Goal: Task Accomplishment & Management: Manage account settings

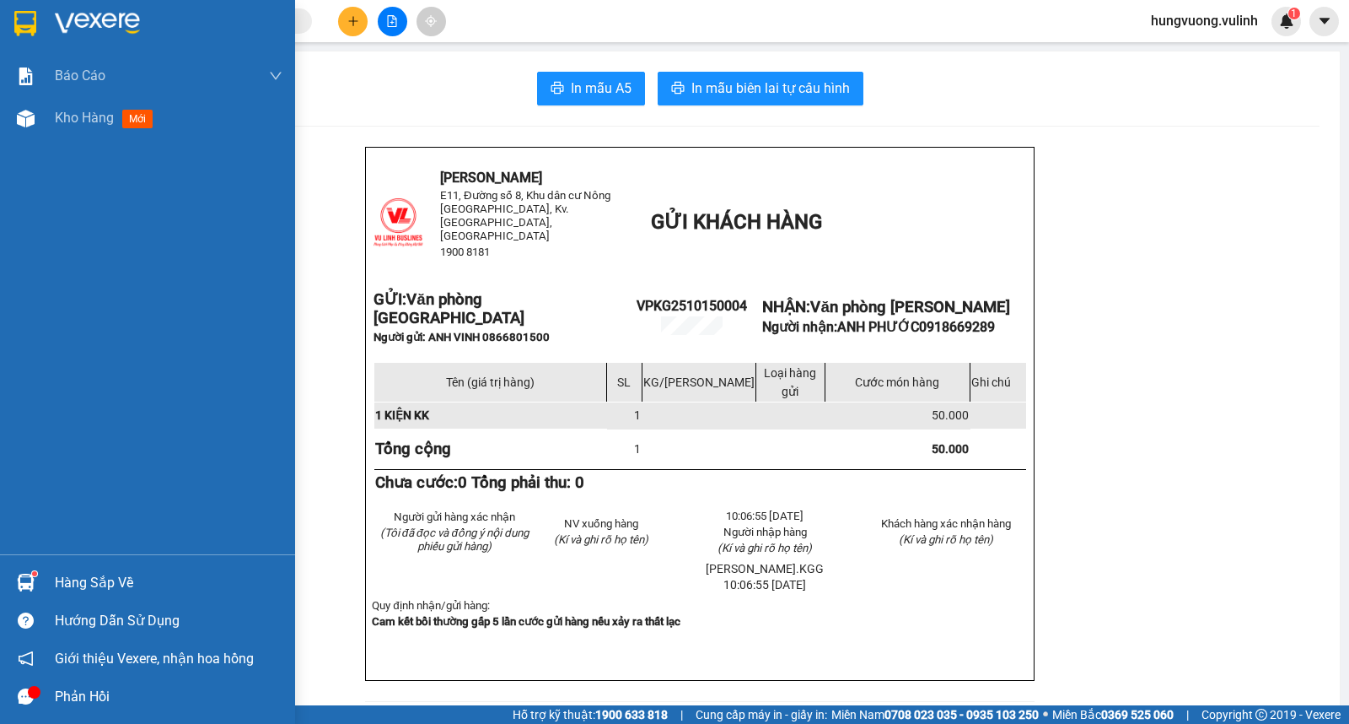
click at [27, 116] on img at bounding box center [26, 119] width 18 height 18
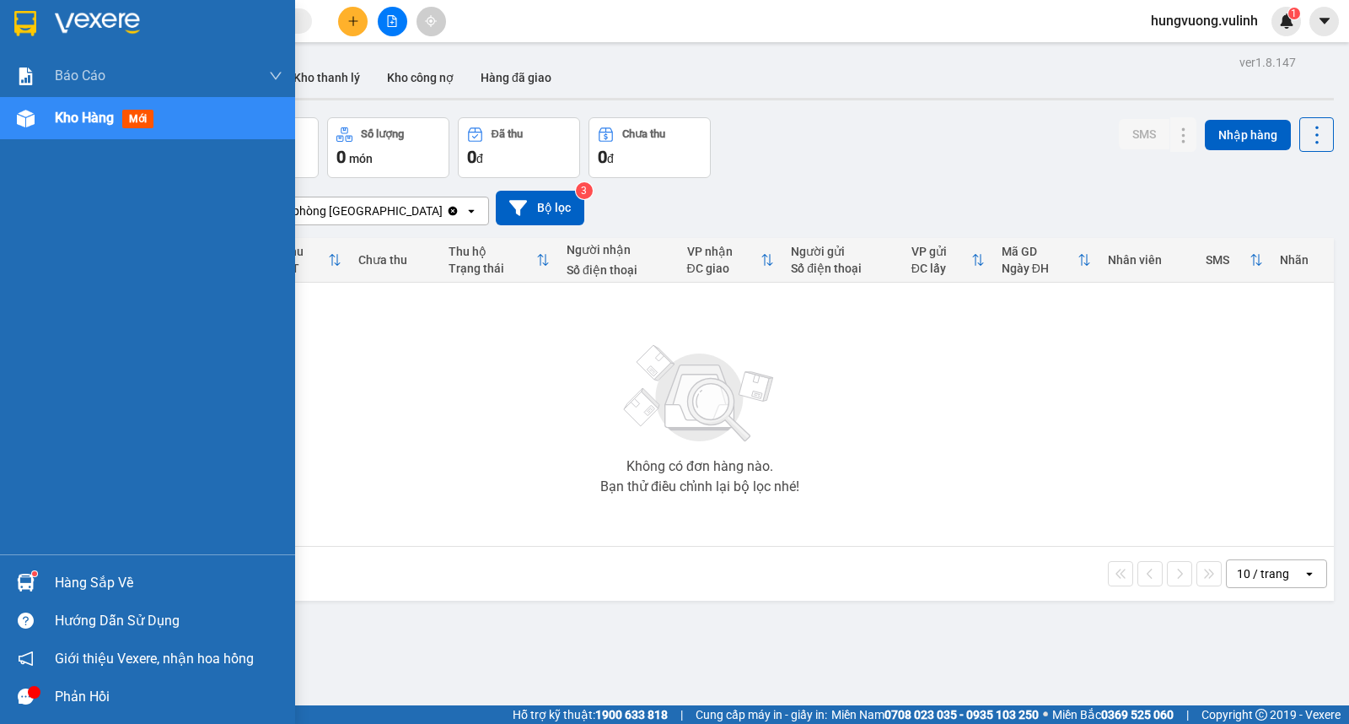
click at [30, 589] on img at bounding box center [26, 583] width 18 height 18
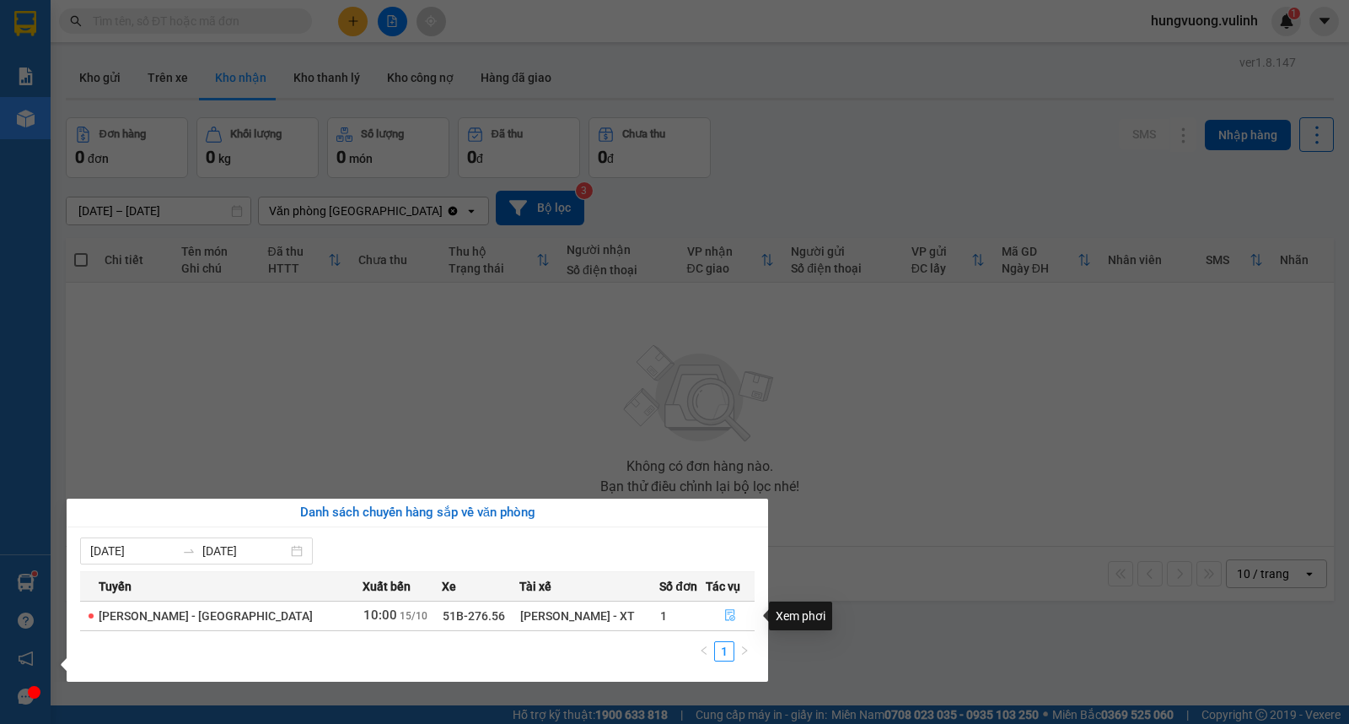
click at [726, 617] on icon "file-done" at bounding box center [730, 615] width 10 height 12
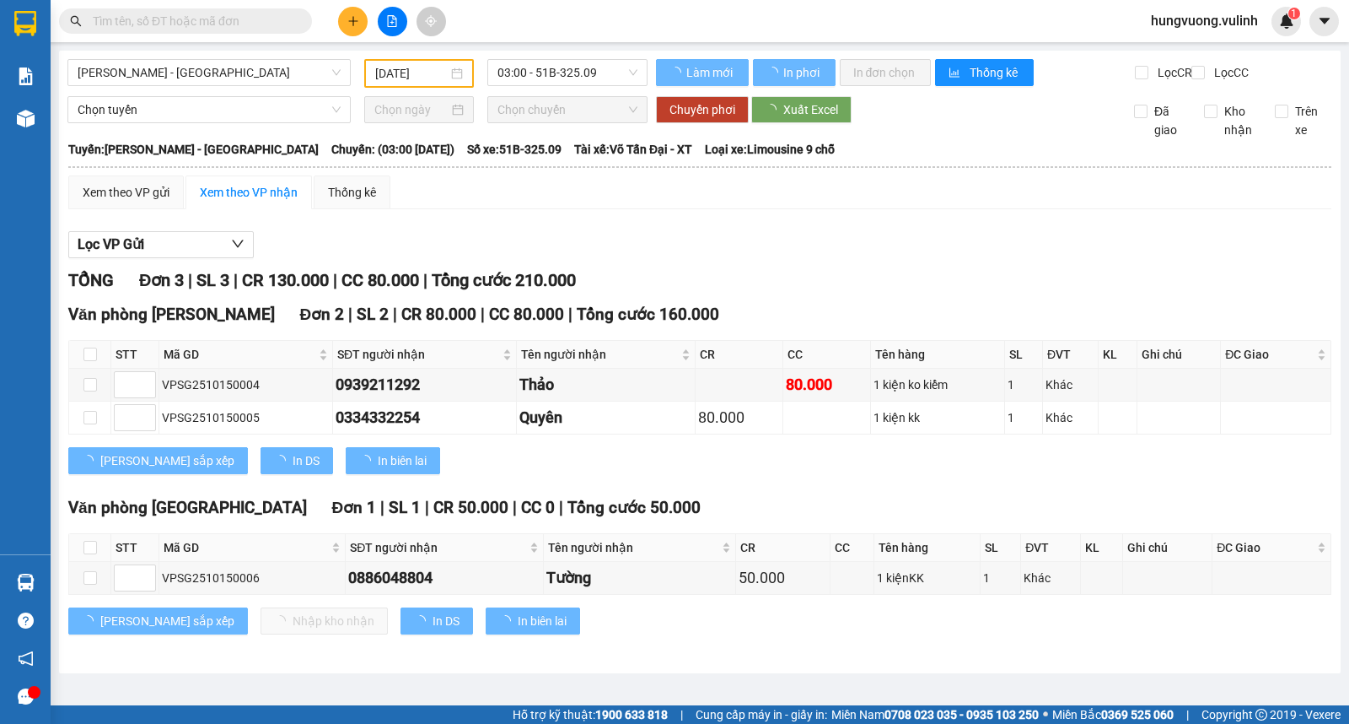
type input "[DATE]"
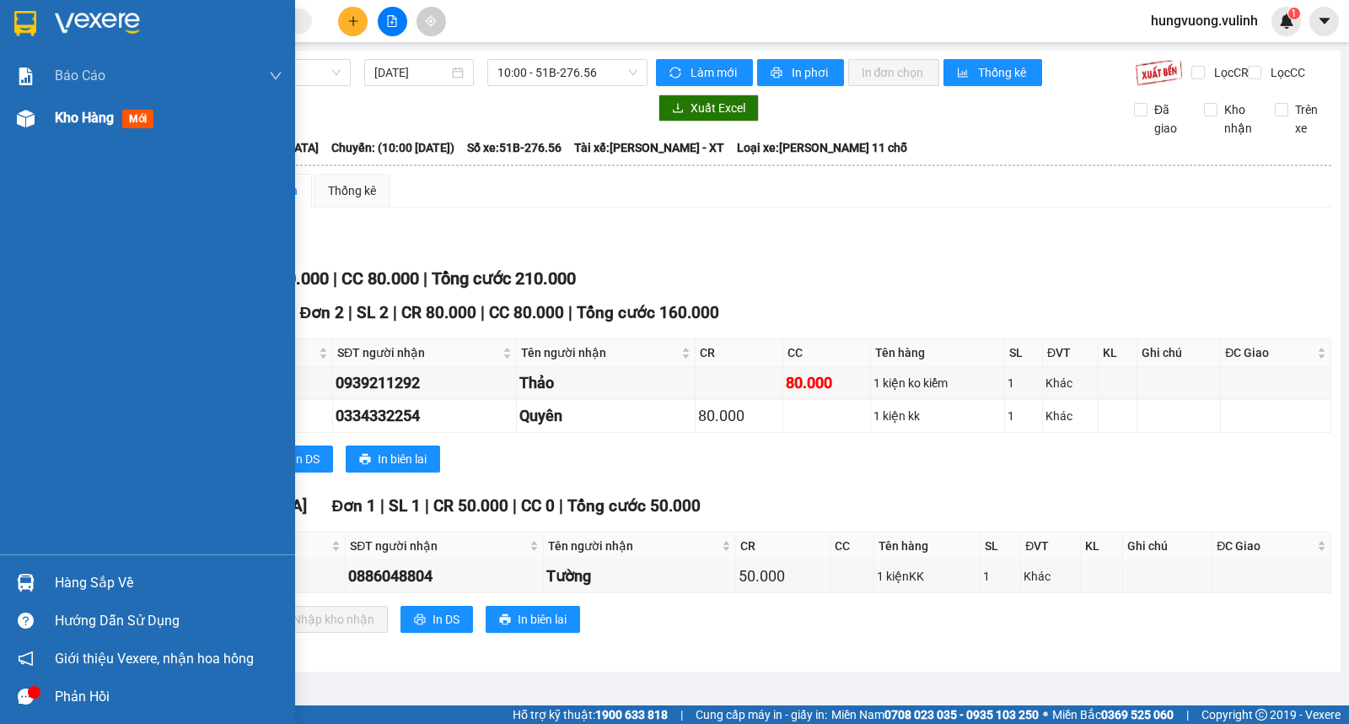
click at [73, 122] on span "Kho hàng" at bounding box center [84, 118] width 59 height 16
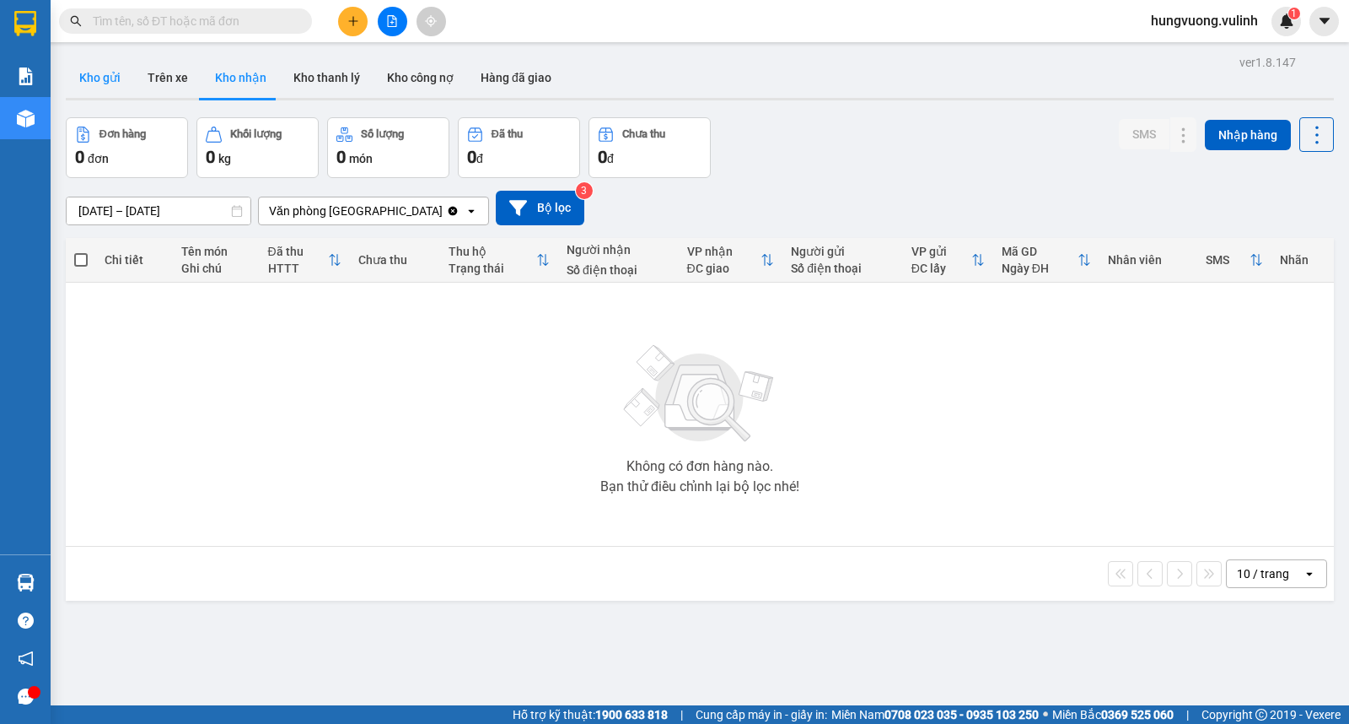
click at [110, 76] on button "Kho gửi" at bounding box center [100, 77] width 68 height 40
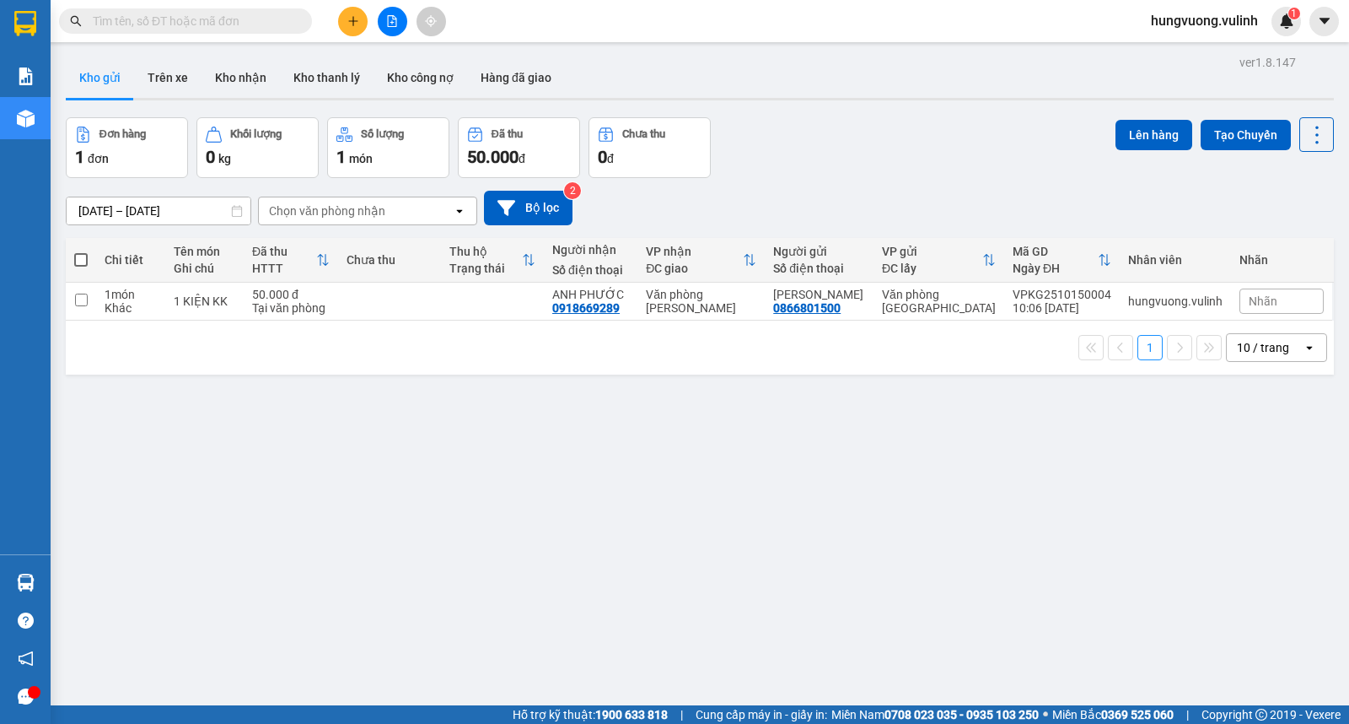
click at [82, 255] on span at bounding box center [80, 259] width 13 height 13
click at [81, 251] on input "checkbox" at bounding box center [81, 251] width 0 height 0
checkbox input "true"
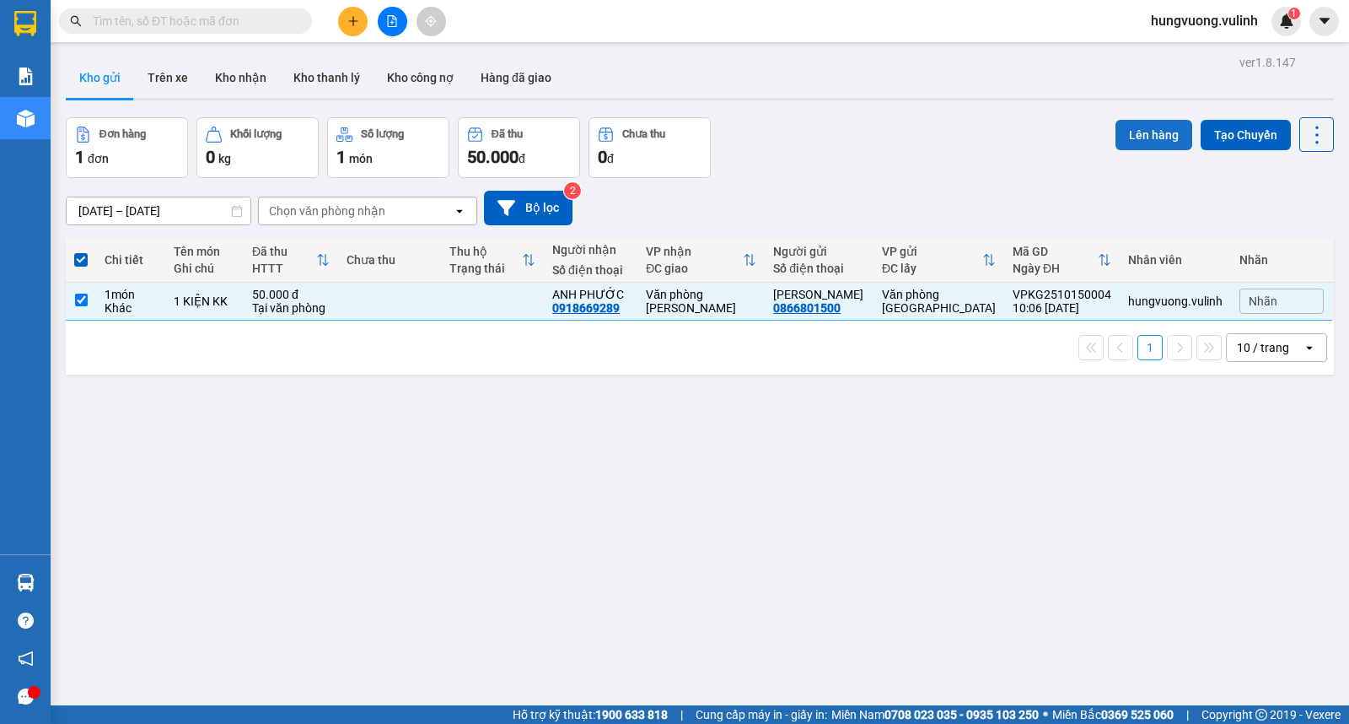
click at [1128, 144] on button "Lên hàng" at bounding box center [1154, 135] width 77 height 30
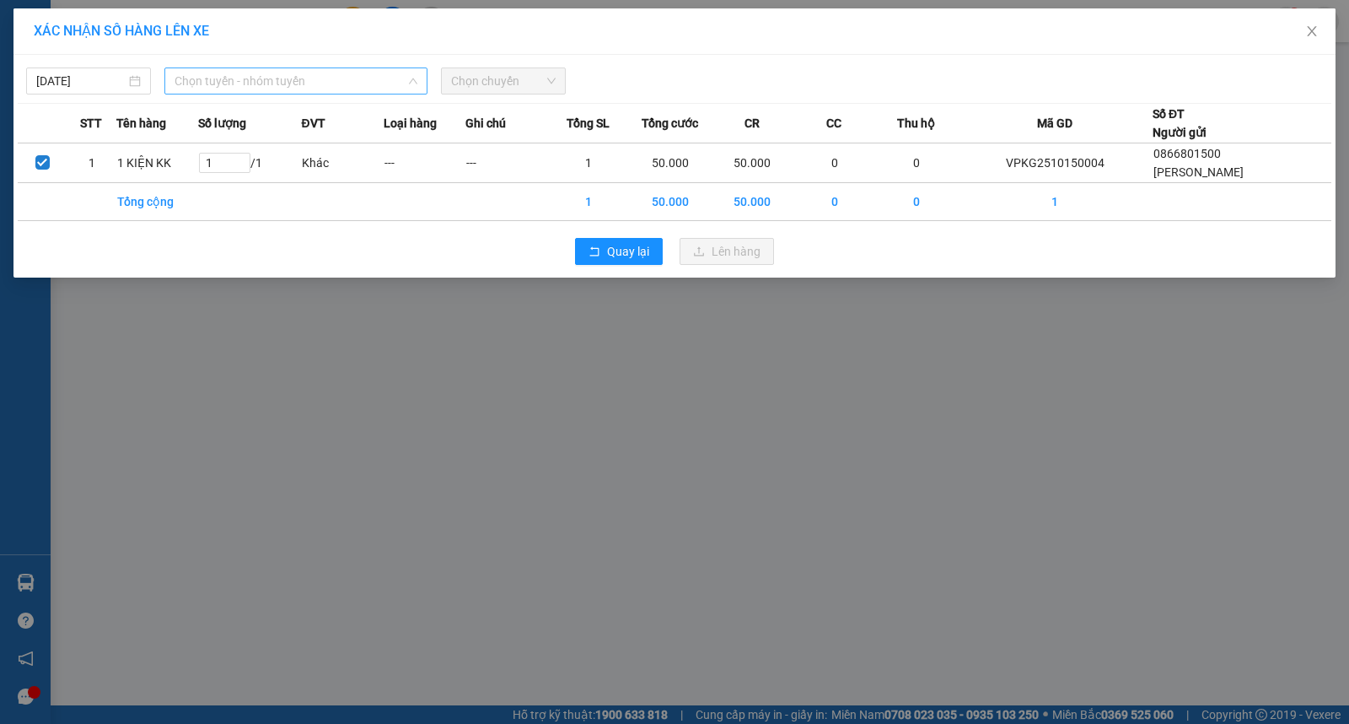
click at [337, 85] on span "Chọn tuyến - nhóm tuyến" at bounding box center [296, 80] width 243 height 25
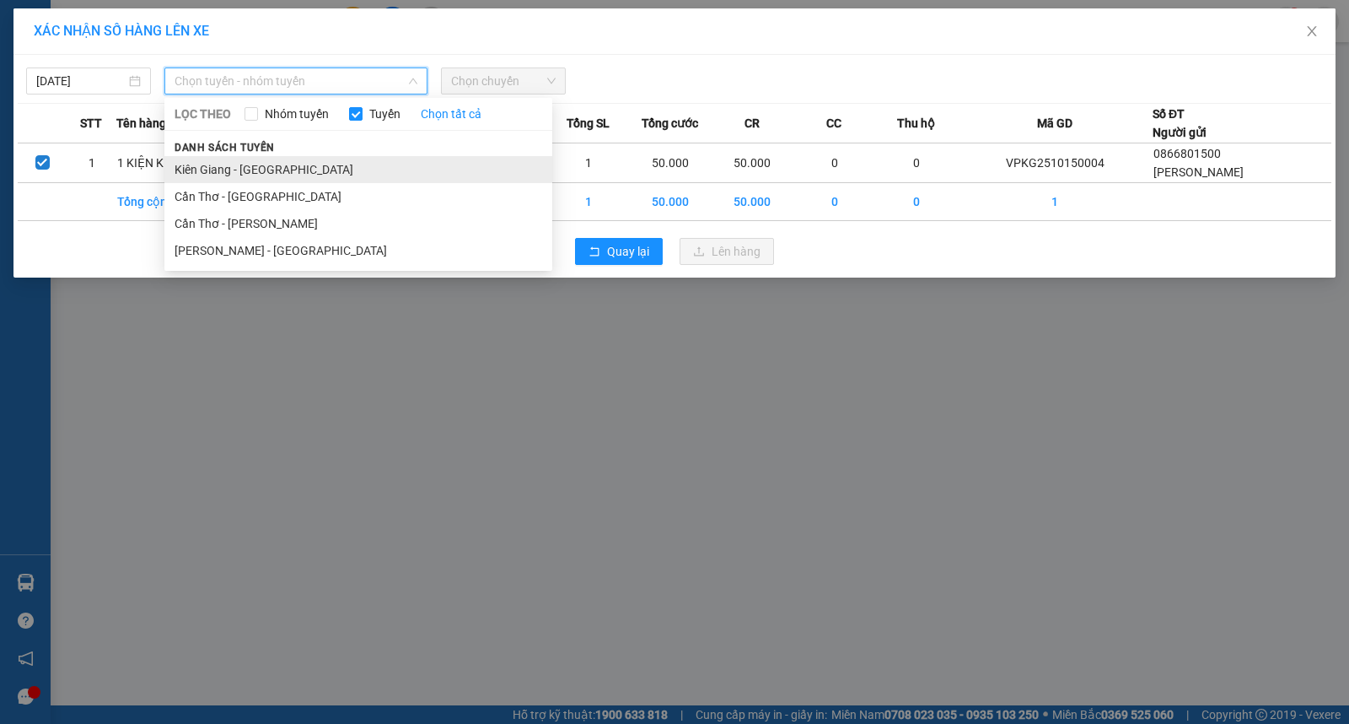
click at [346, 159] on li "Kiên Giang - [GEOGRAPHIC_DATA]" at bounding box center [358, 169] width 388 height 27
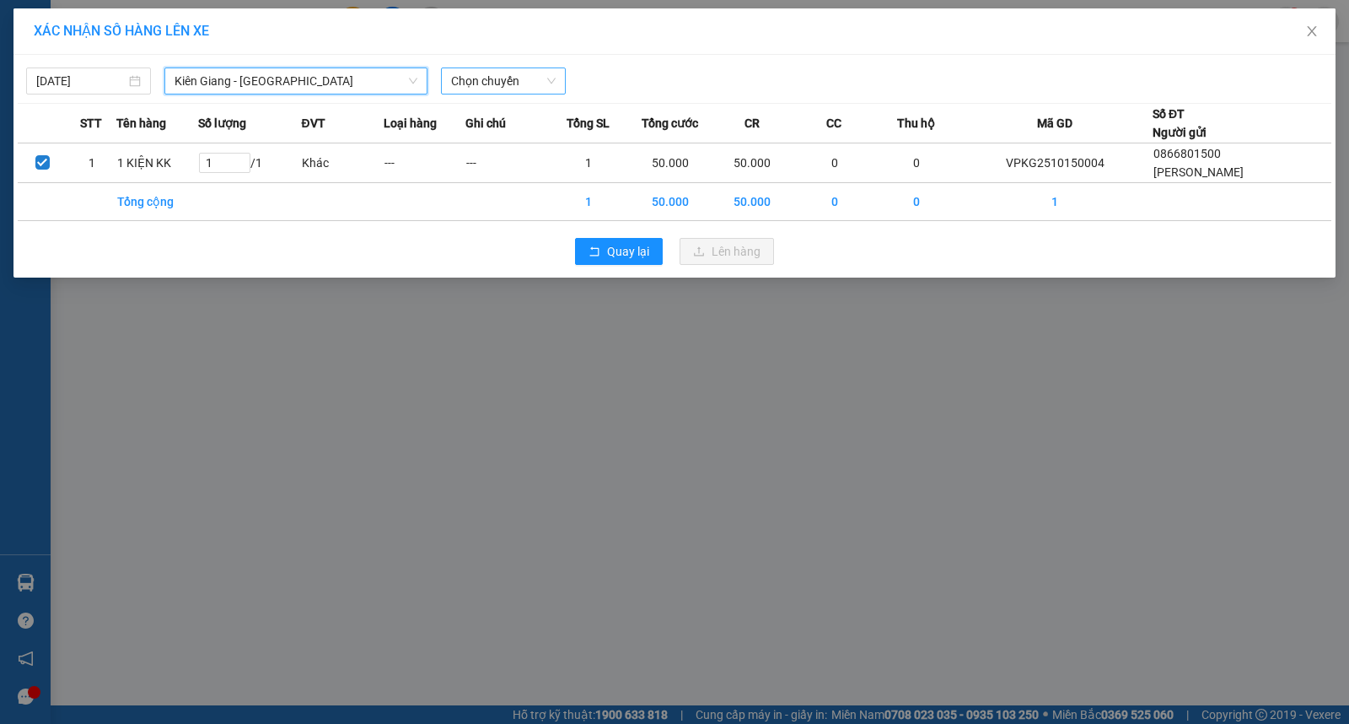
click at [520, 84] on span "Chọn chuyến" at bounding box center [503, 80] width 105 height 25
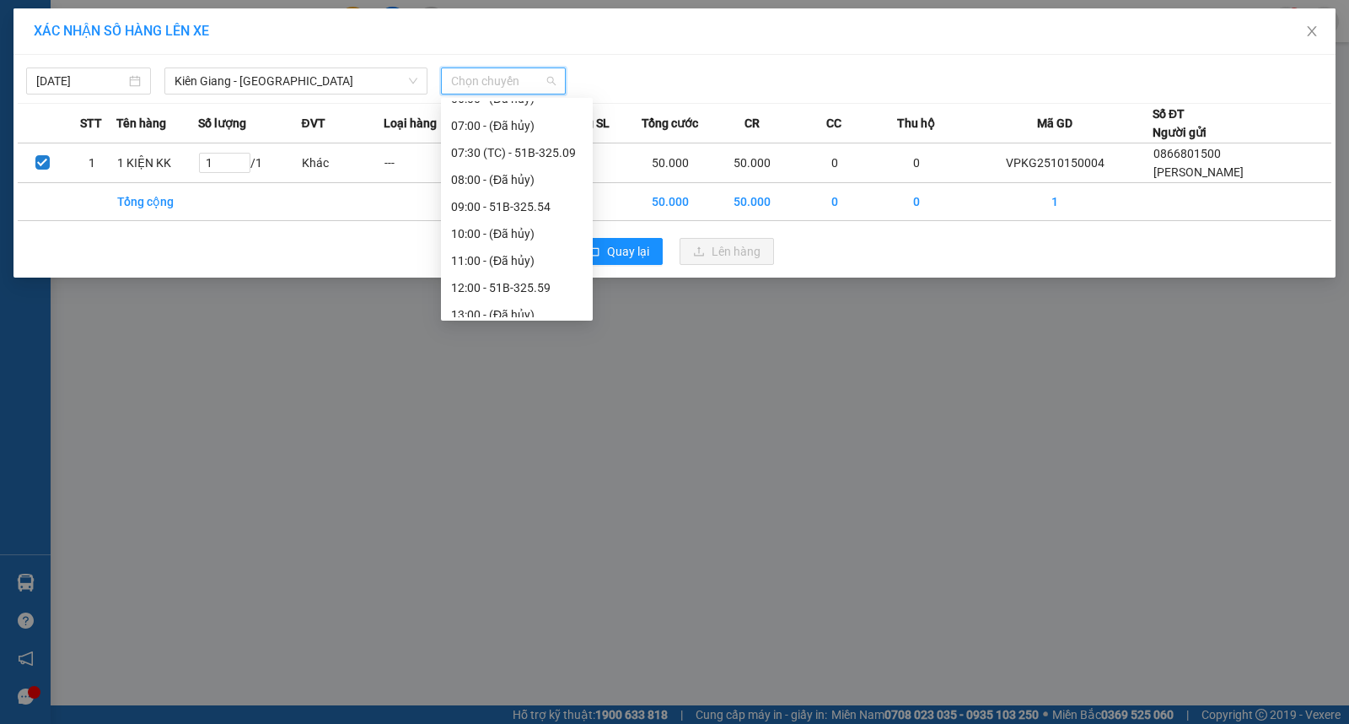
scroll to position [105, 0]
click at [529, 280] on div "12:00 - 51B-325.59" at bounding box center [517, 280] width 132 height 19
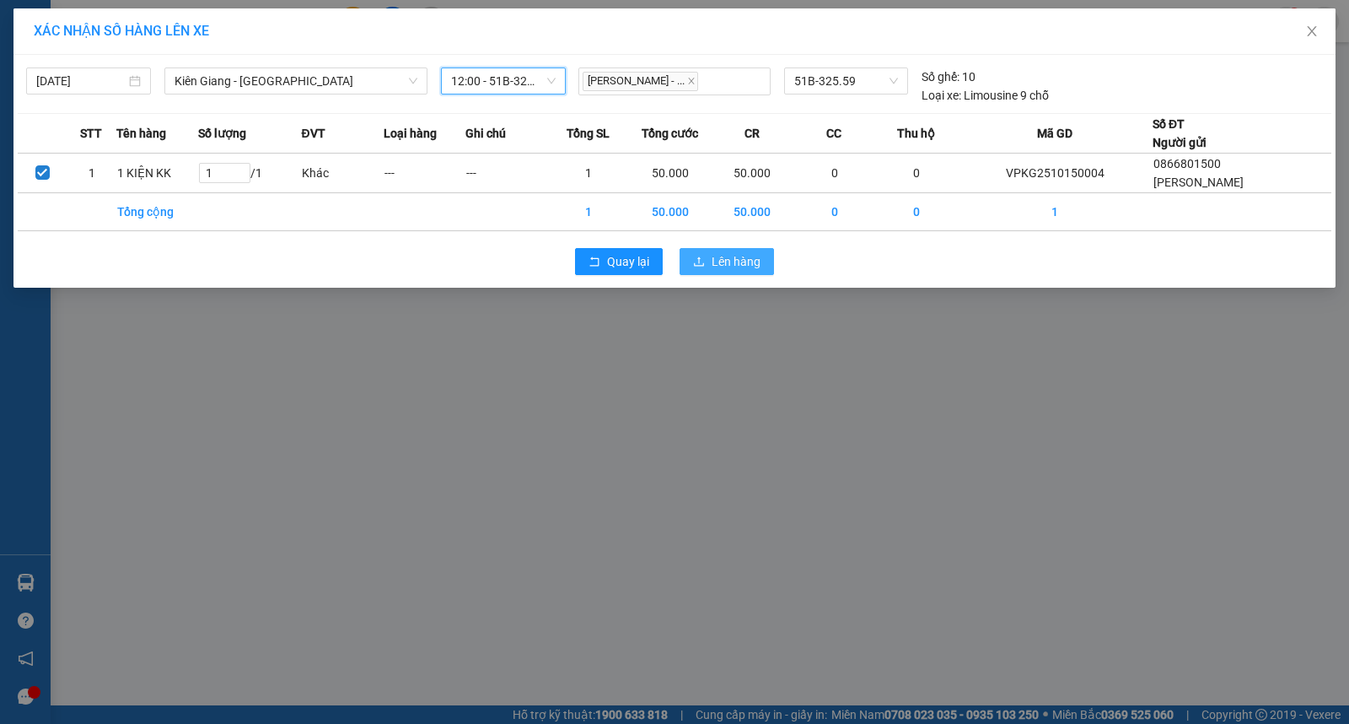
click at [730, 256] on span "Lên hàng" at bounding box center [736, 261] width 49 height 19
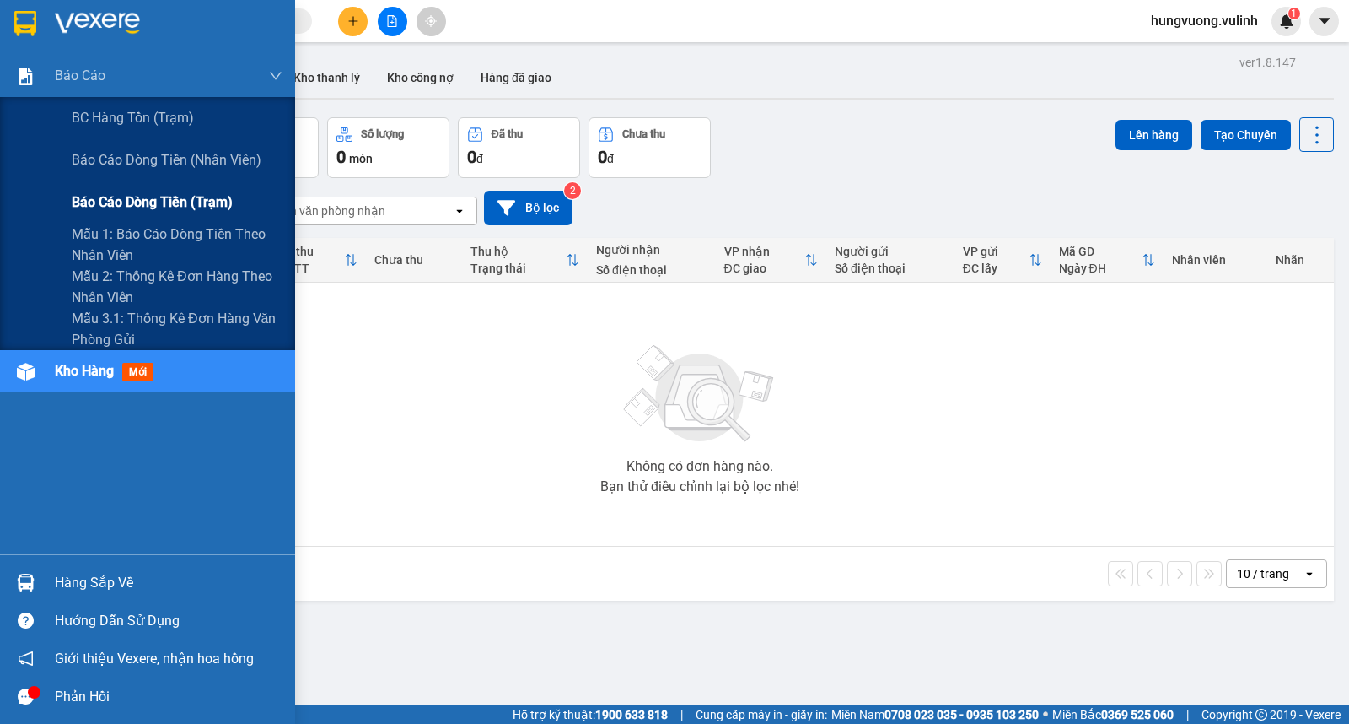
click at [158, 206] on span "Báo cáo dòng tiền (trạm)" at bounding box center [152, 201] width 161 height 21
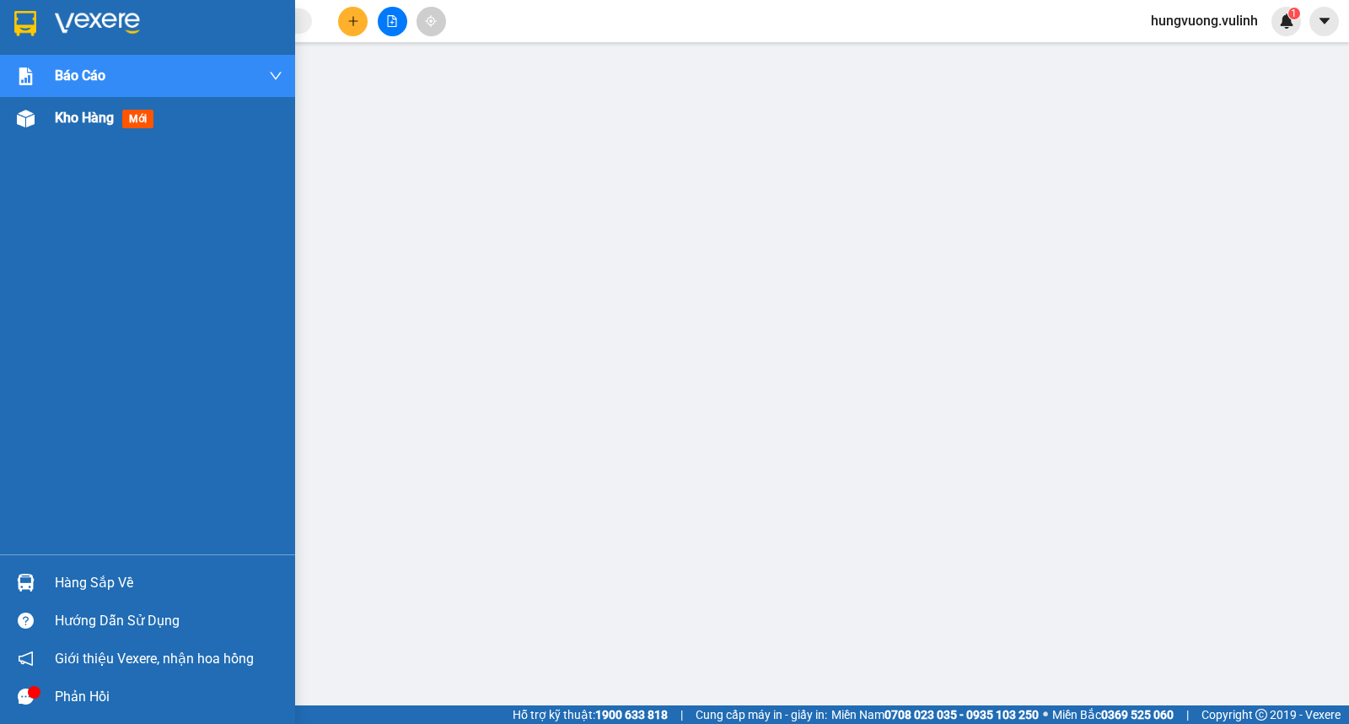
click at [73, 114] on span "Kho hàng" at bounding box center [84, 118] width 59 height 16
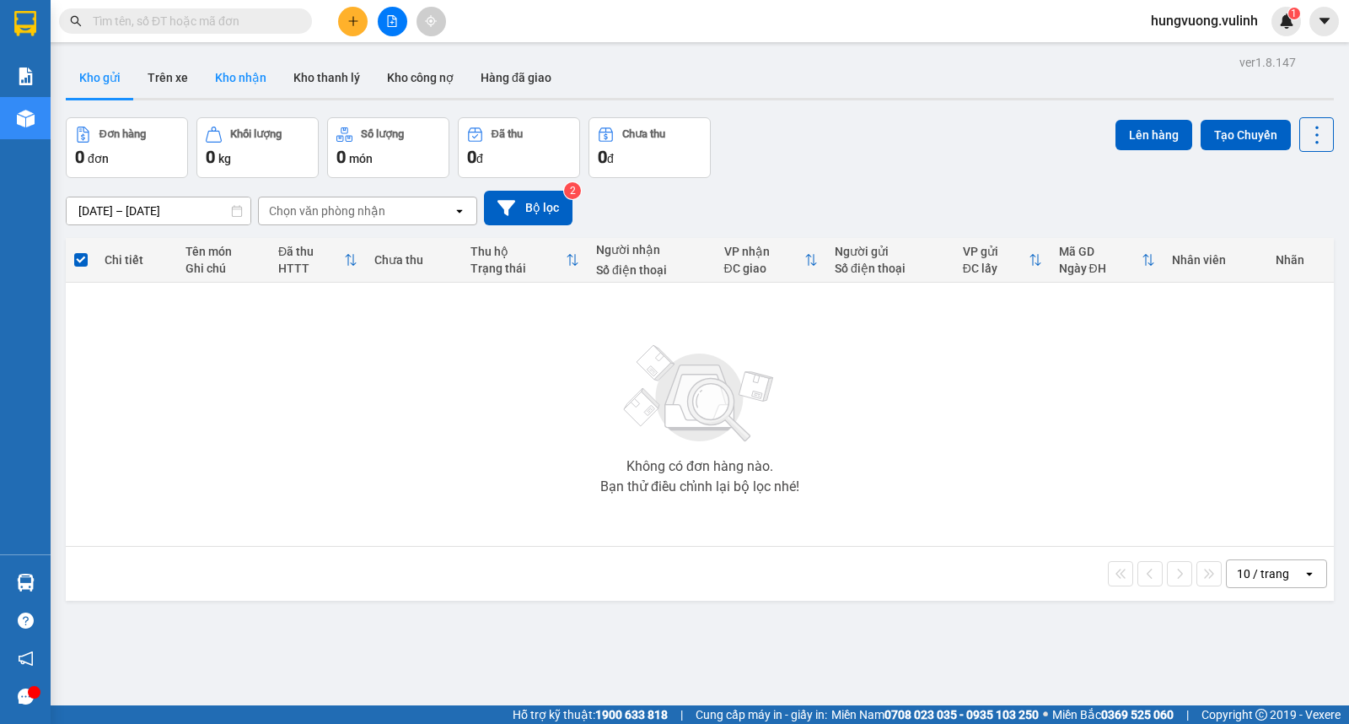
click at [245, 72] on button "Kho nhận" at bounding box center [241, 77] width 78 height 40
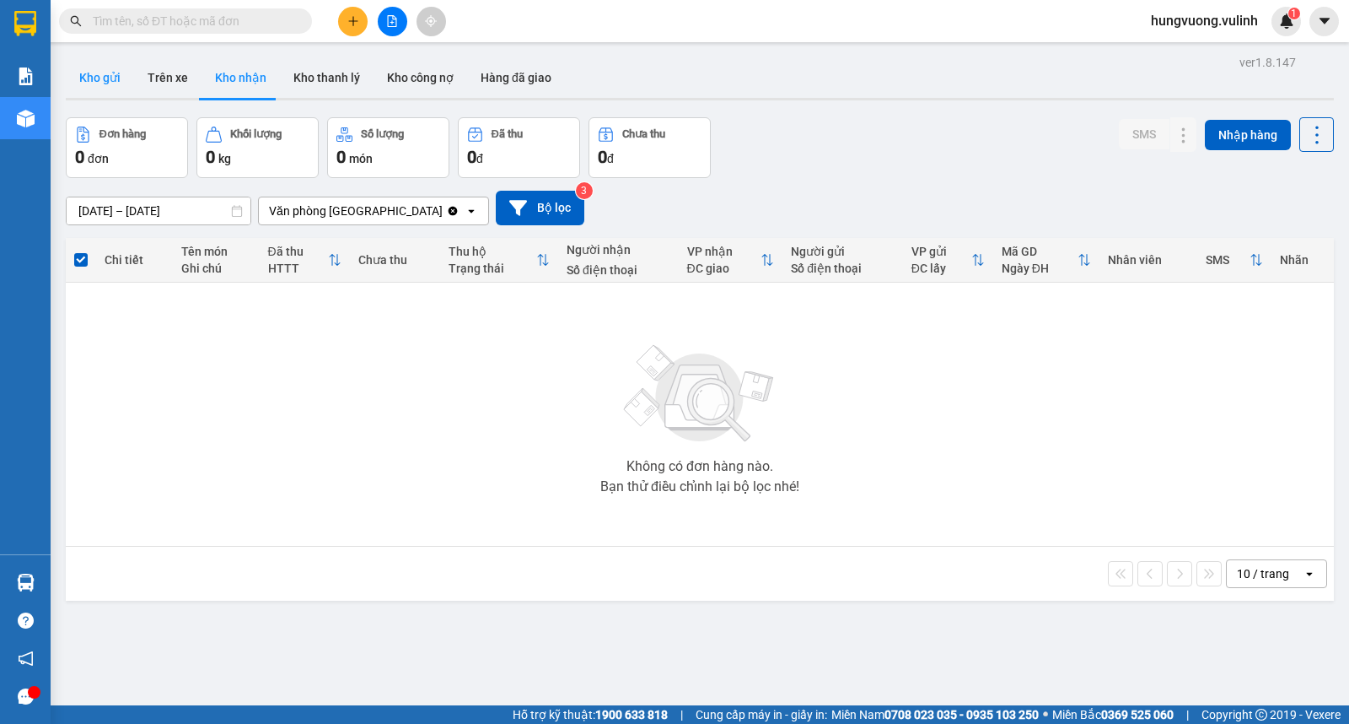
click at [99, 85] on button "Kho gửi" at bounding box center [100, 77] width 68 height 40
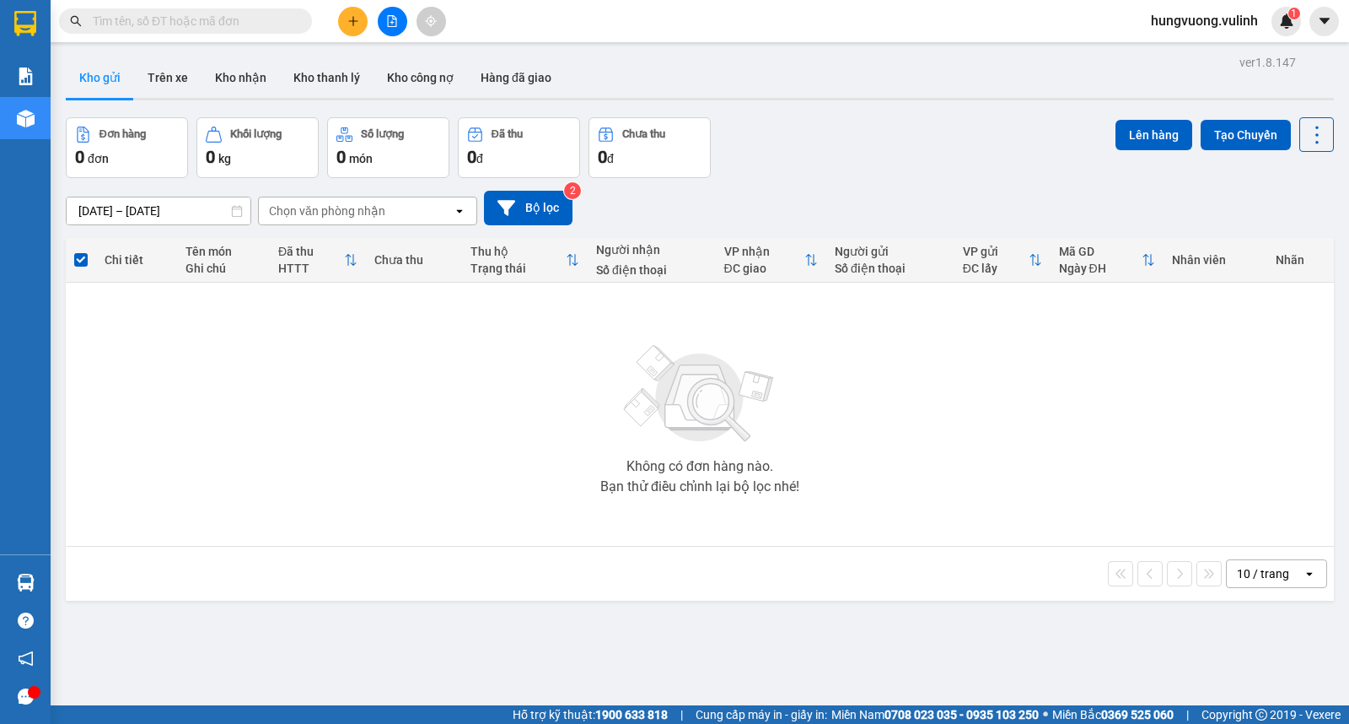
click at [897, 177] on div "Đơn hàng 0 đơn Khối lượng 0 kg Số lượng 0 món Đã thu 0 đ Chưa thu 0 đ Lên hàng …" at bounding box center [700, 147] width 1268 height 61
click at [837, 187] on div "[DATE] – [DATE] Press the down arrow key to interact with the calendar and sele…" at bounding box center [700, 208] width 1268 height 60
click at [245, 76] on button "Kho nhận" at bounding box center [241, 77] width 78 height 40
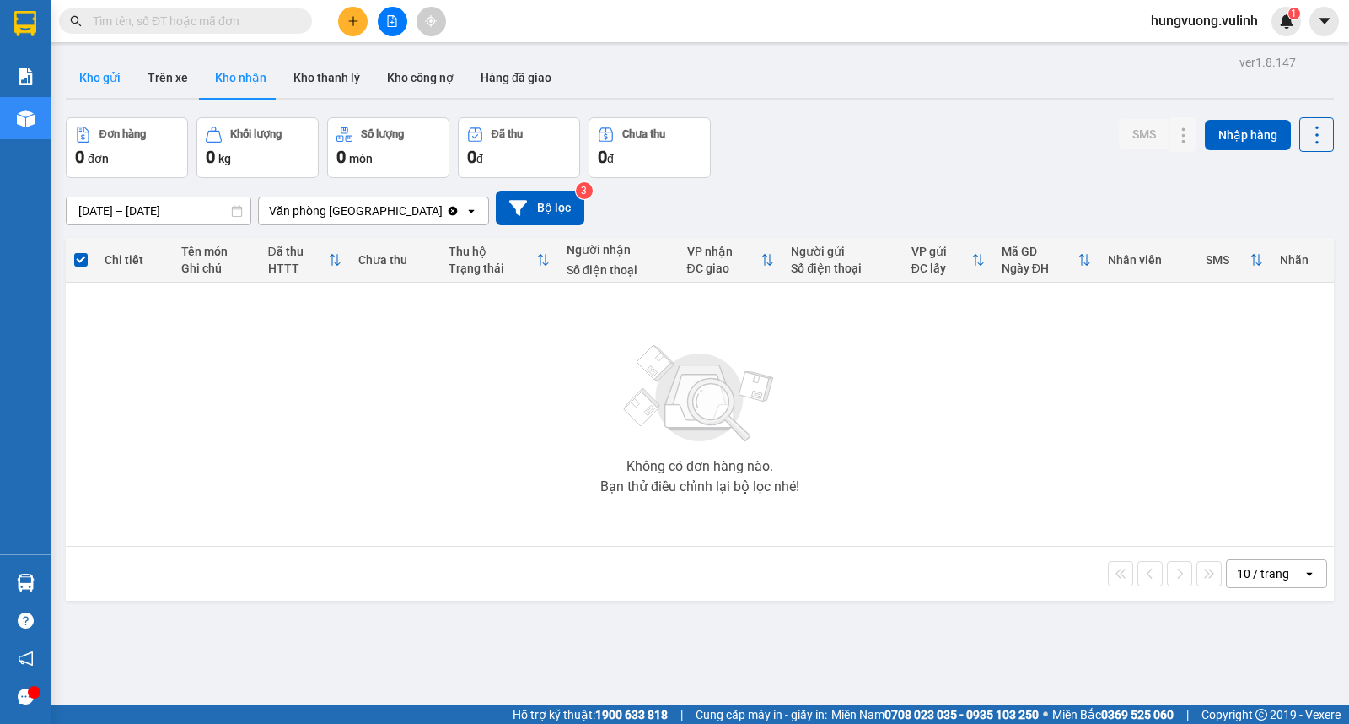
click at [89, 78] on button "Kho gửi" at bounding box center [100, 77] width 68 height 40
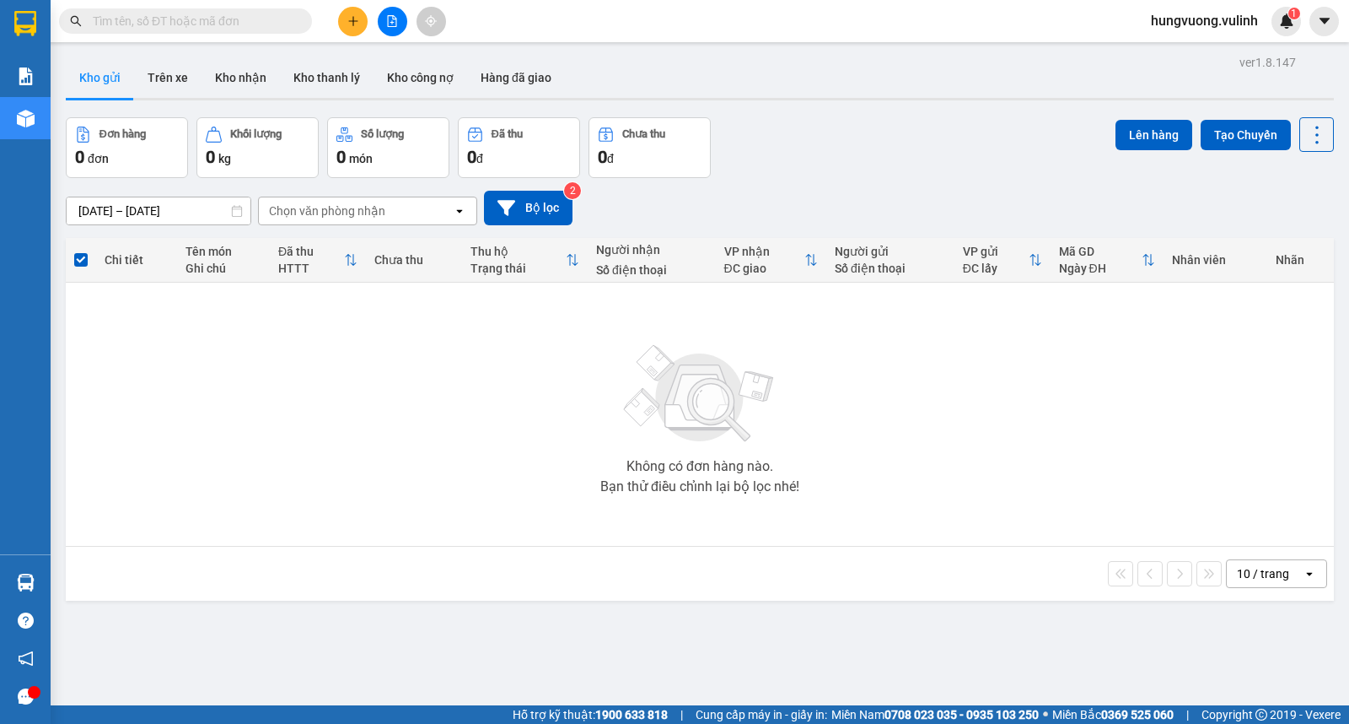
click at [870, 171] on div "Đơn hàng 0 đơn Khối lượng 0 kg Số lượng 0 món Đã thu 0 đ Chưa thu 0 đ Lên hàng …" at bounding box center [700, 147] width 1268 height 61
click at [942, 141] on div "Đơn hàng 0 đơn Khối lượng 0 kg Số lượng 0 món Đã thu 0 đ Chưa thu 0 đ Lên hàng …" at bounding box center [700, 147] width 1268 height 61
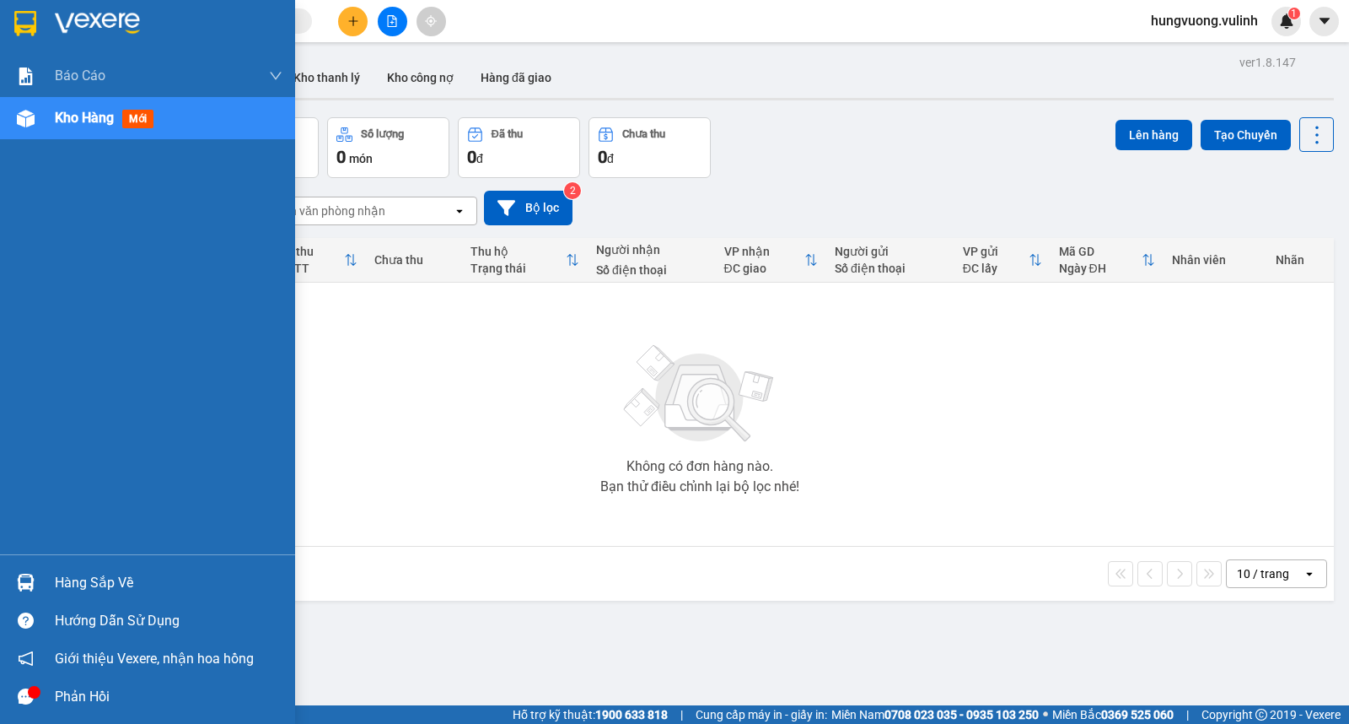
click at [46, 583] on div "Hàng sắp về" at bounding box center [147, 582] width 295 height 38
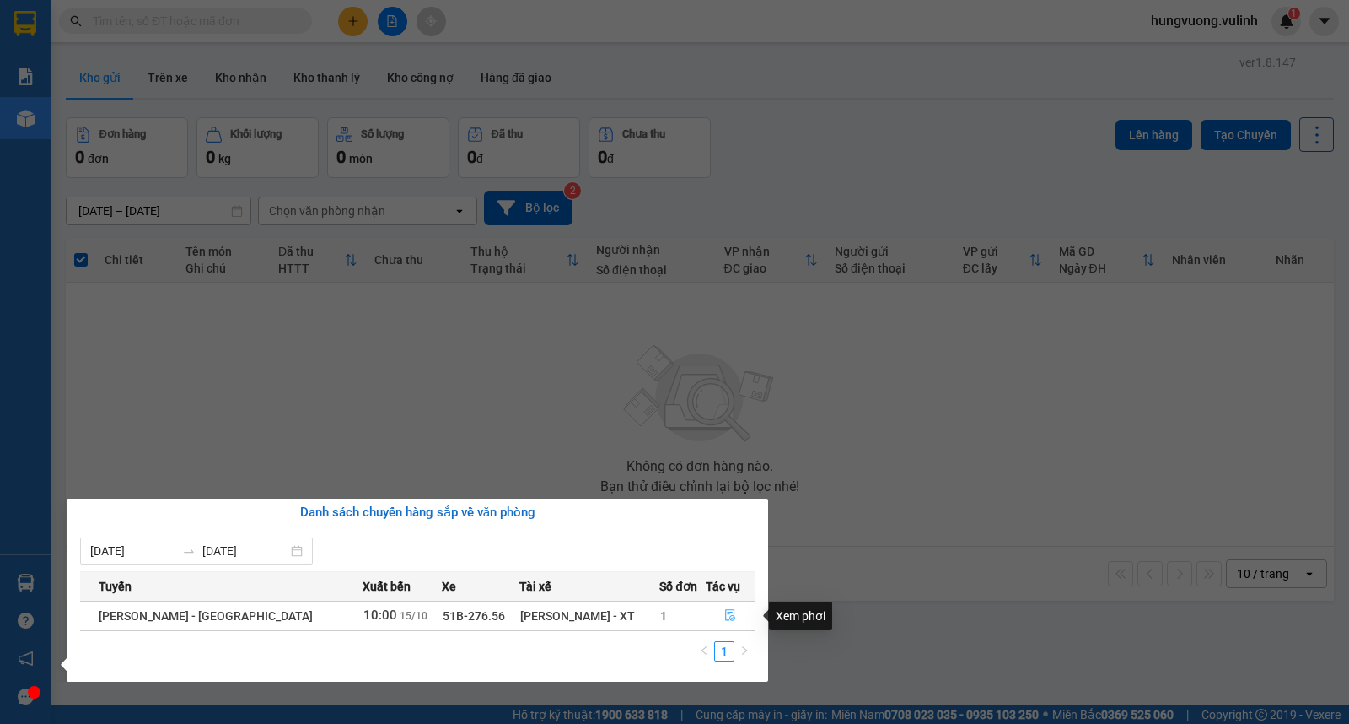
click at [730, 612] on icon "file-done" at bounding box center [730, 615] width 12 height 12
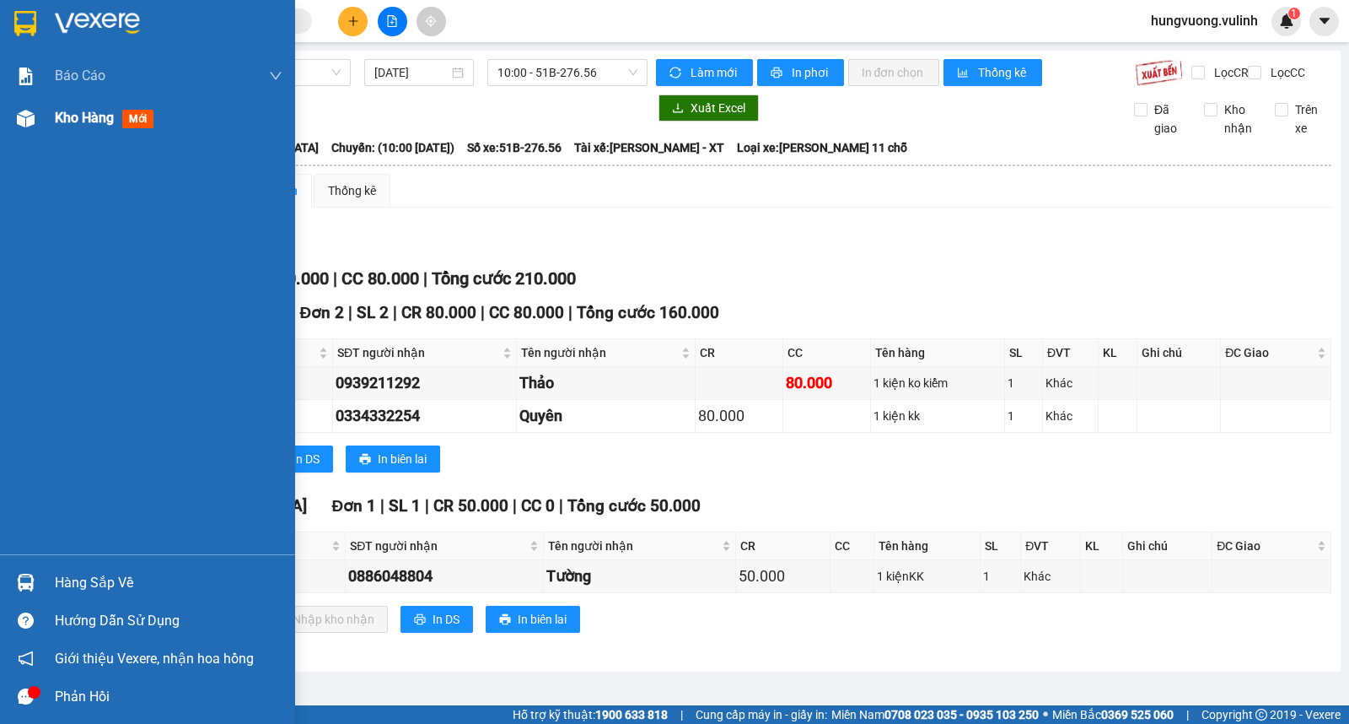
click at [28, 124] on img at bounding box center [26, 119] width 18 height 18
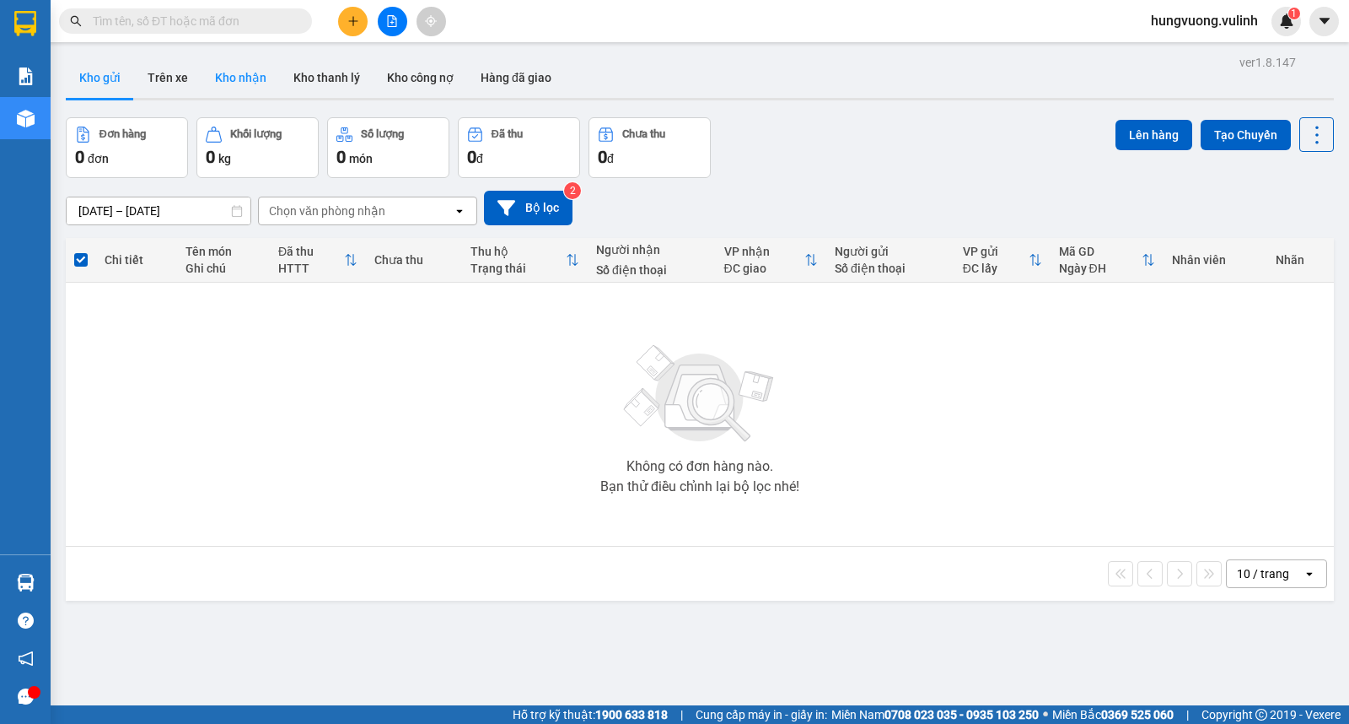
click at [240, 73] on button "Kho nhận" at bounding box center [241, 77] width 78 height 40
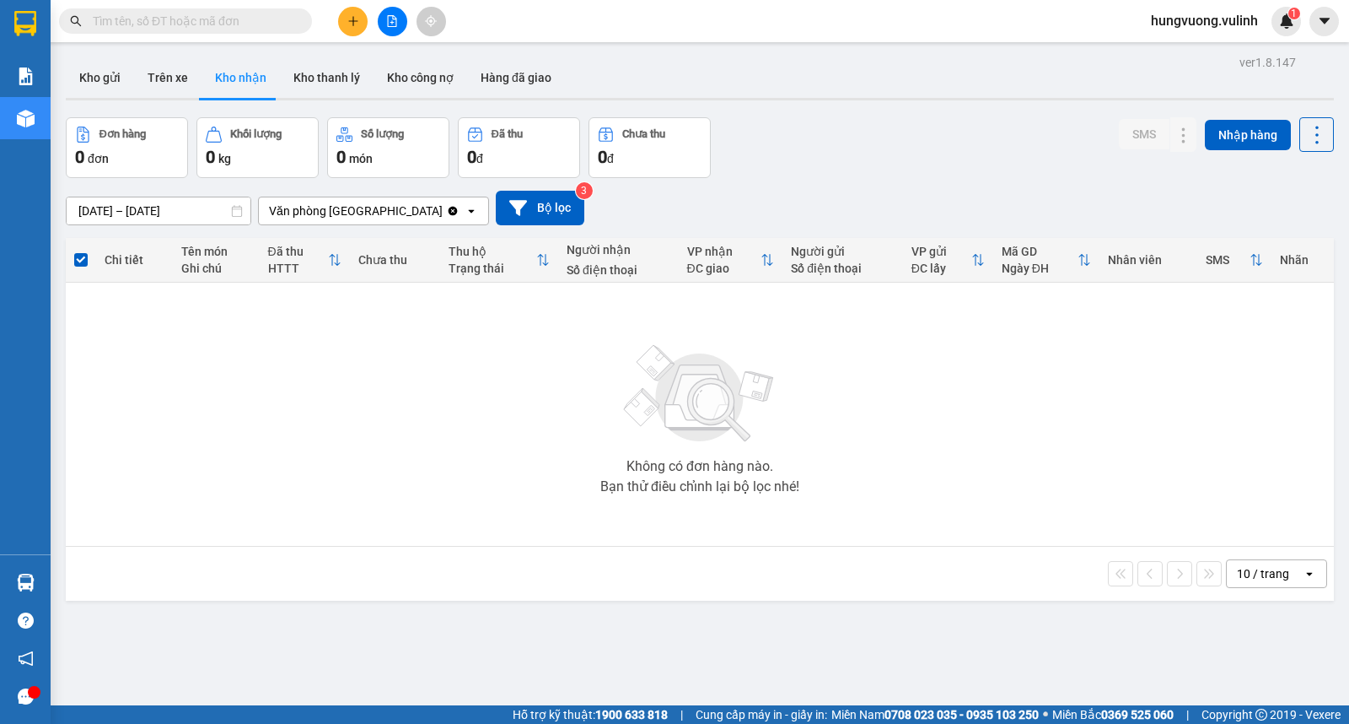
click at [900, 145] on div "Đơn hàng 0 đơn Khối lượng 0 kg Số lượng 0 món Đã thu 0 đ Chưa thu 0 đ SMS Nhập …" at bounding box center [700, 147] width 1268 height 61
click at [186, 76] on button "Trên xe" at bounding box center [167, 77] width 67 height 40
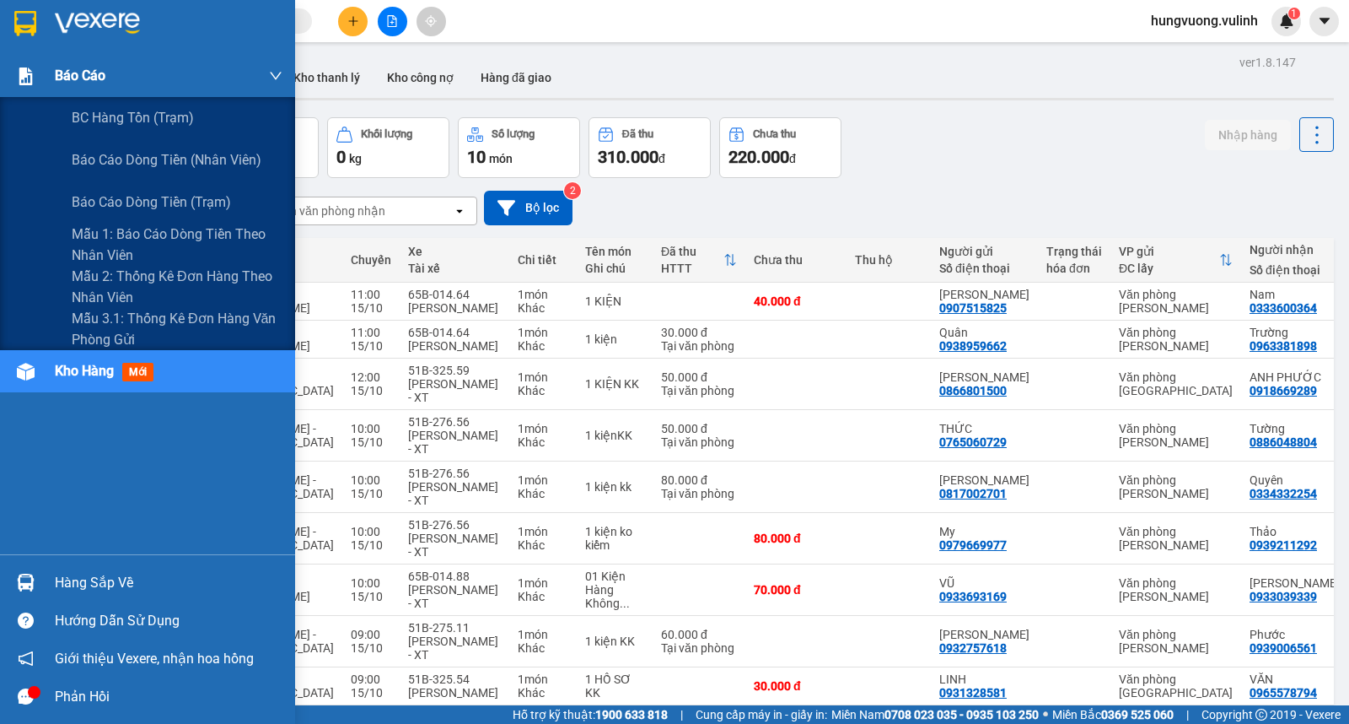
click at [84, 61] on div "Báo cáo" at bounding box center [169, 76] width 228 height 42
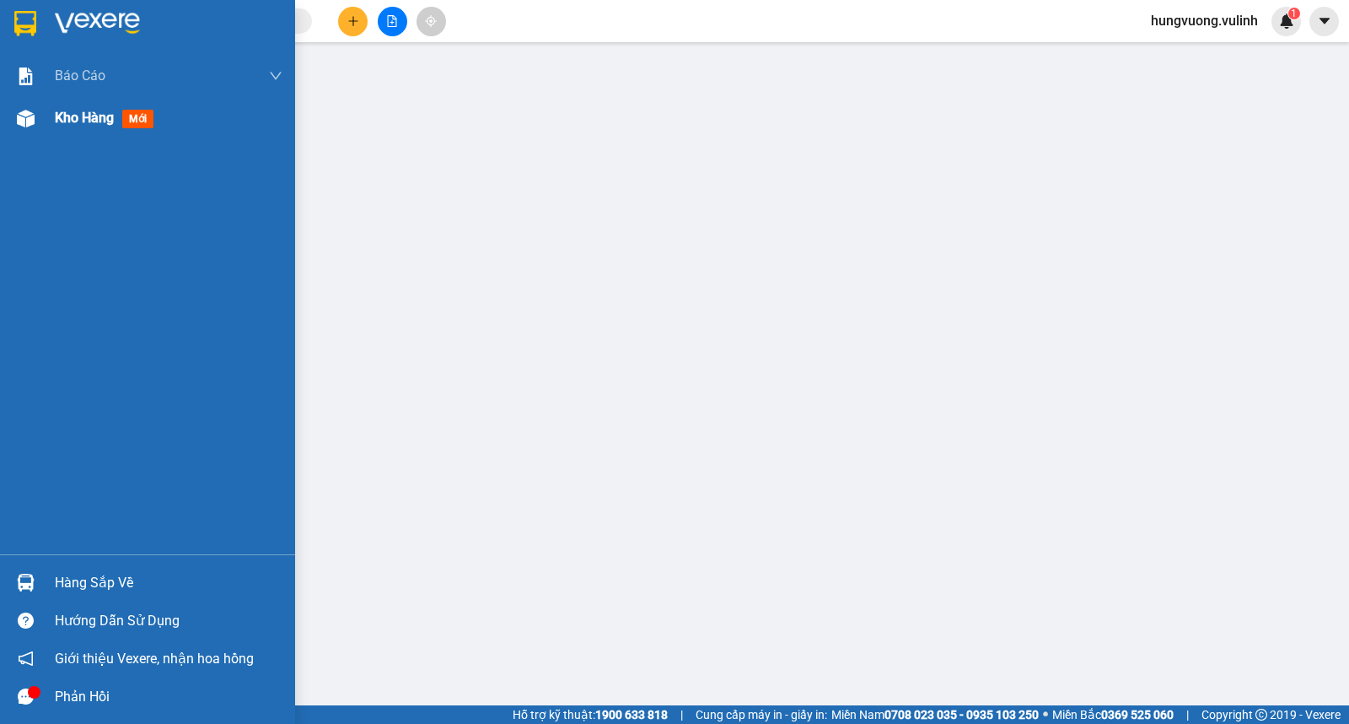
click at [79, 122] on span "Kho hàng" at bounding box center [84, 118] width 59 height 16
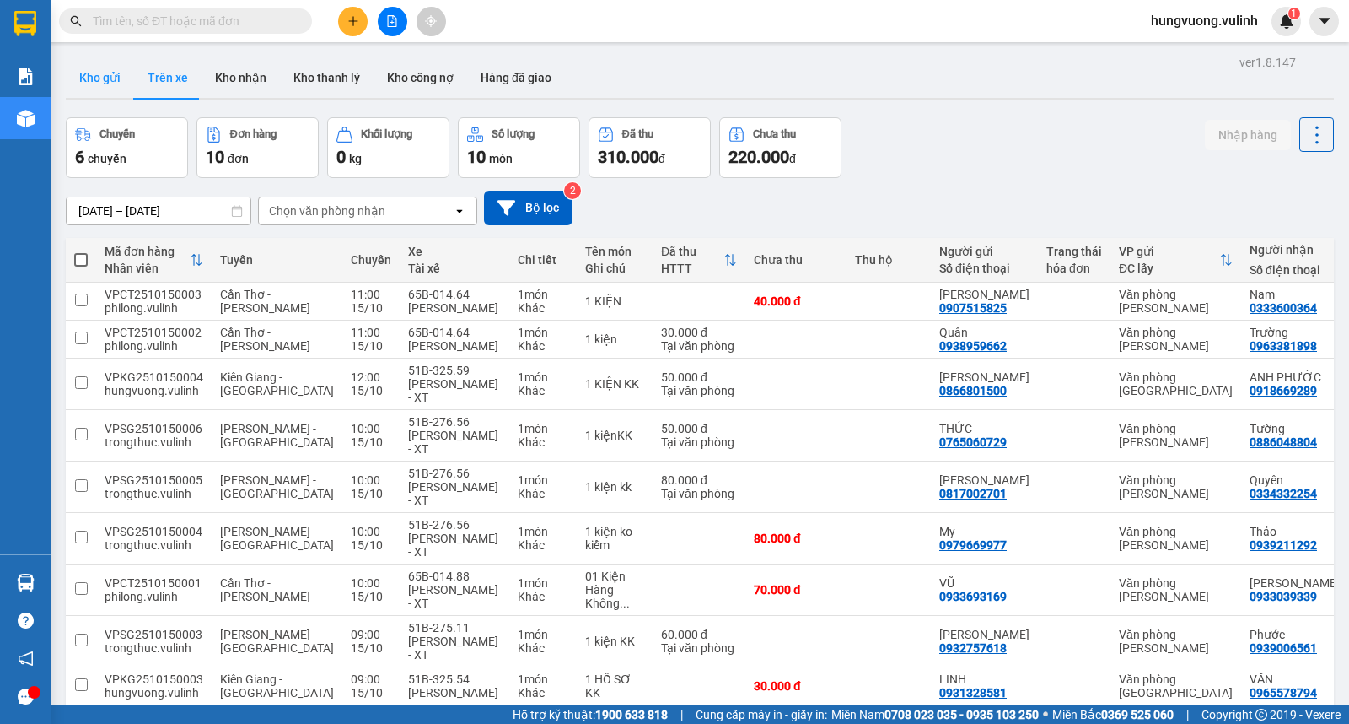
click at [86, 73] on button "Kho gửi" at bounding box center [100, 77] width 68 height 40
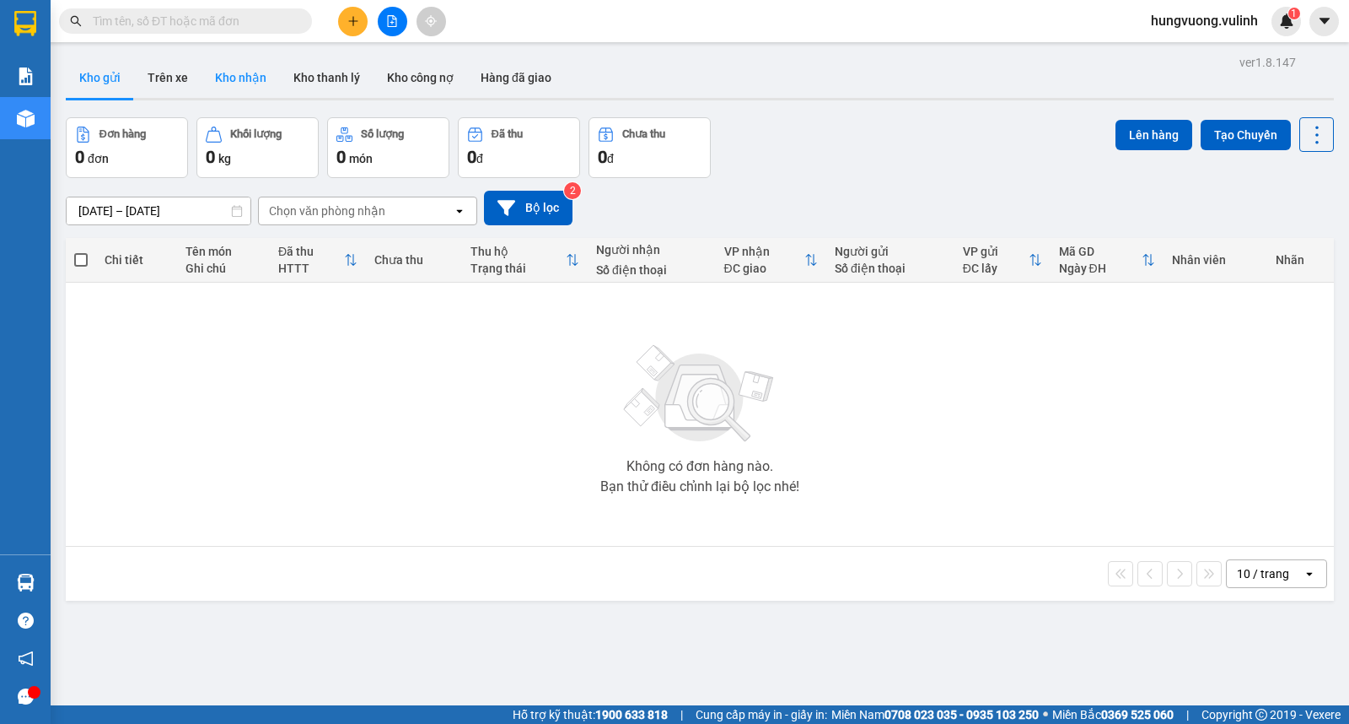
click at [214, 85] on button "Kho nhận" at bounding box center [241, 77] width 78 height 40
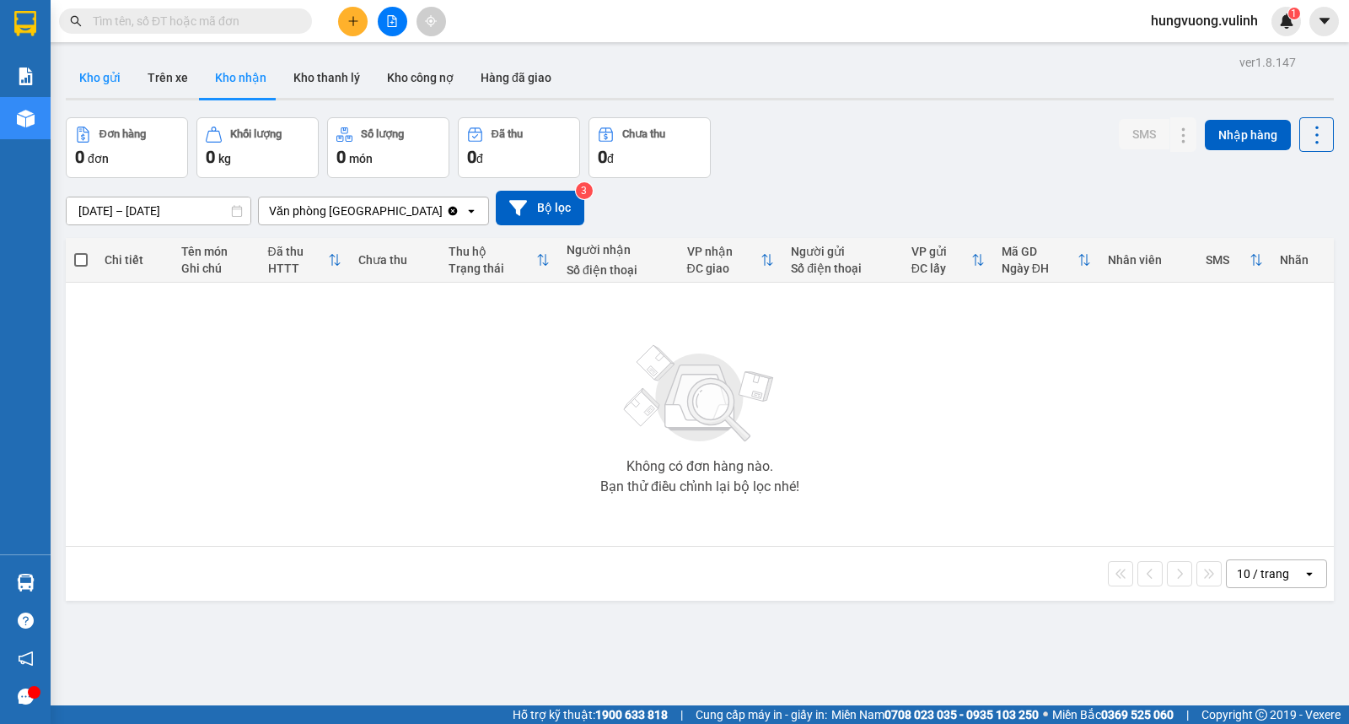
click at [106, 73] on button "Kho gửi" at bounding box center [100, 77] width 68 height 40
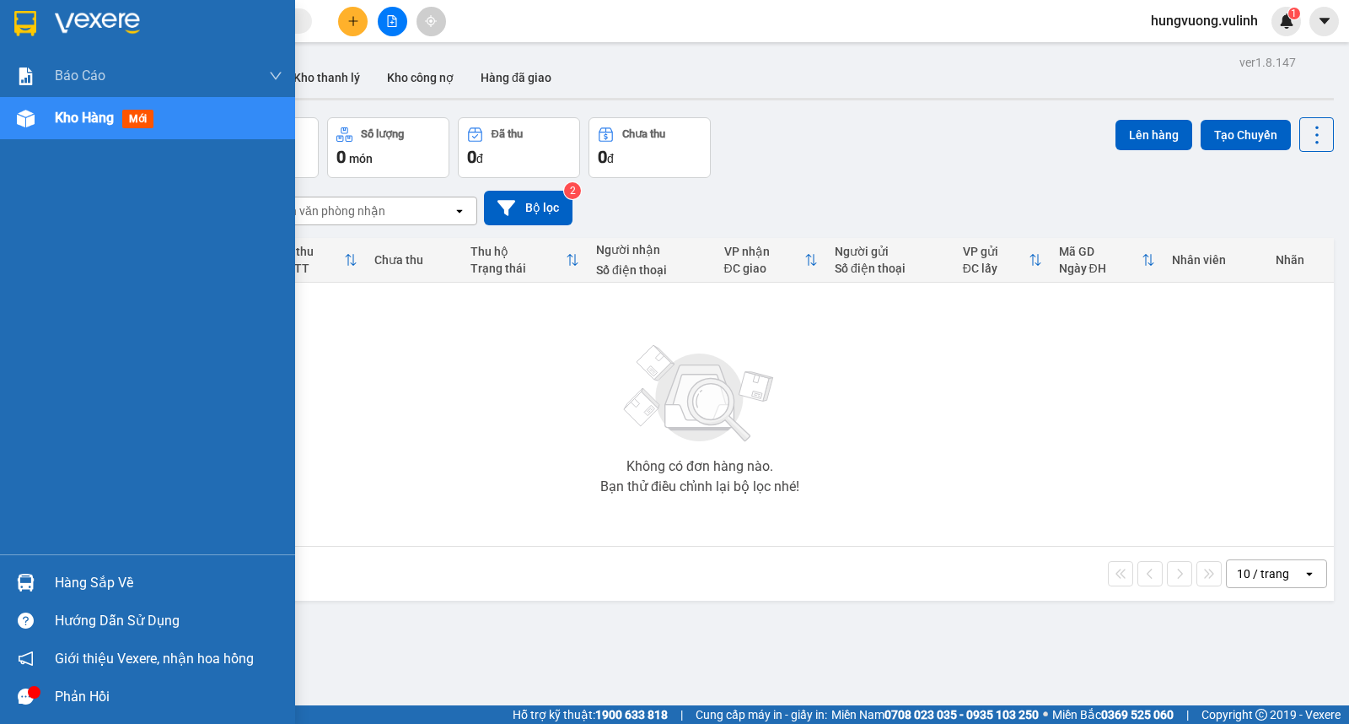
click at [46, 579] on div "Hàng sắp về" at bounding box center [147, 582] width 295 height 38
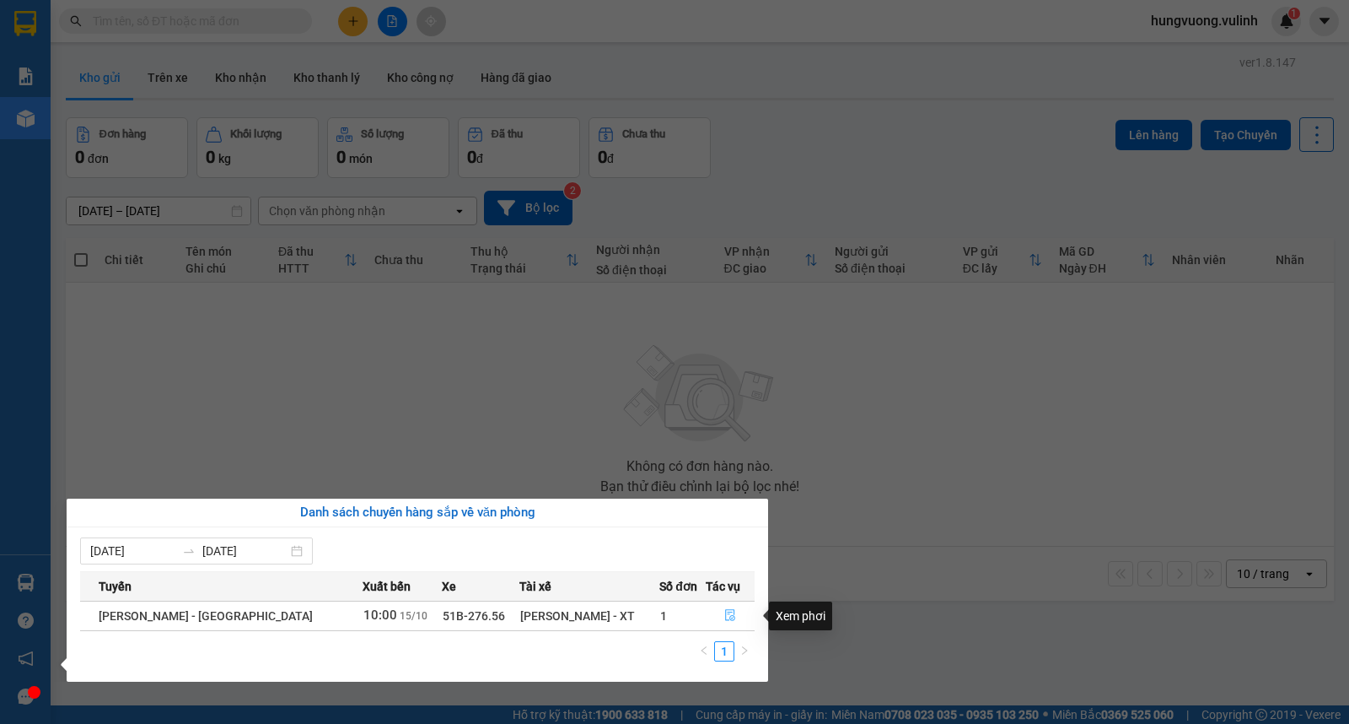
click at [731, 611] on icon "file-done" at bounding box center [730, 615] width 12 height 12
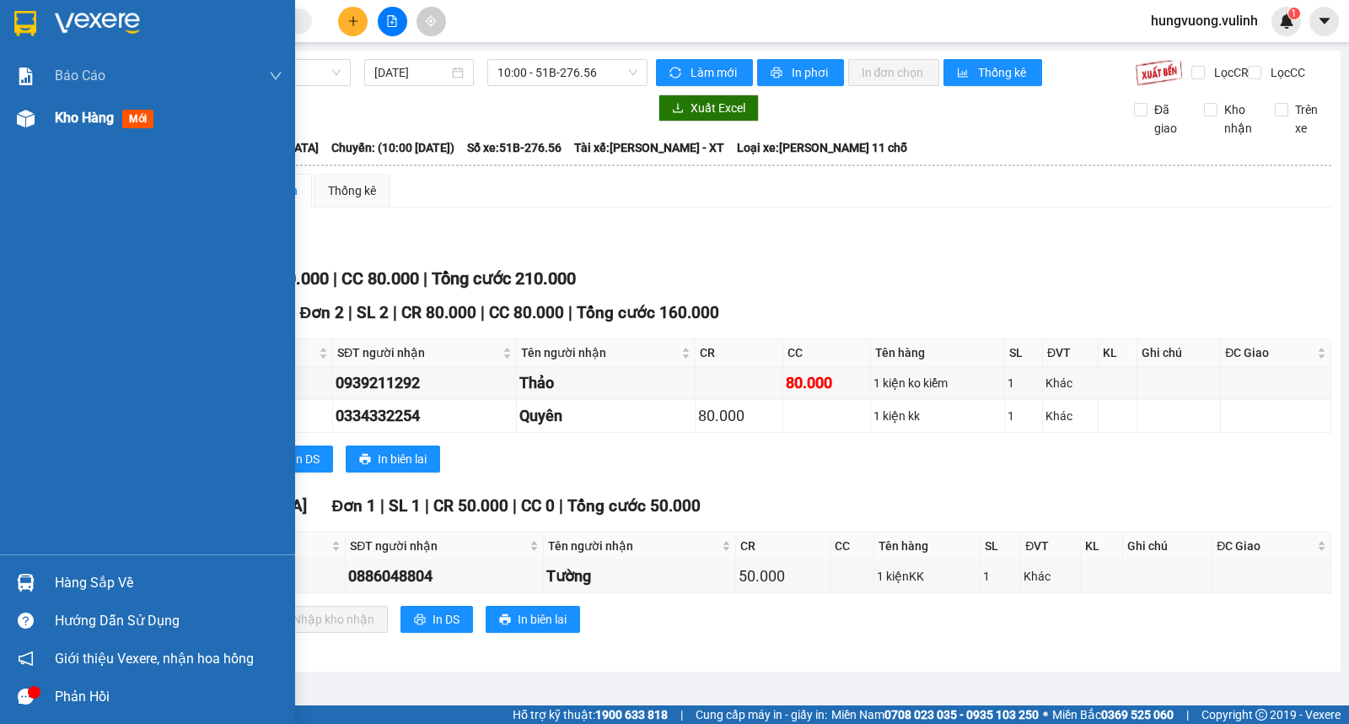
click at [71, 116] on span "Kho hàng" at bounding box center [84, 118] width 59 height 16
